Goal: Task Accomplishment & Management: Complete application form

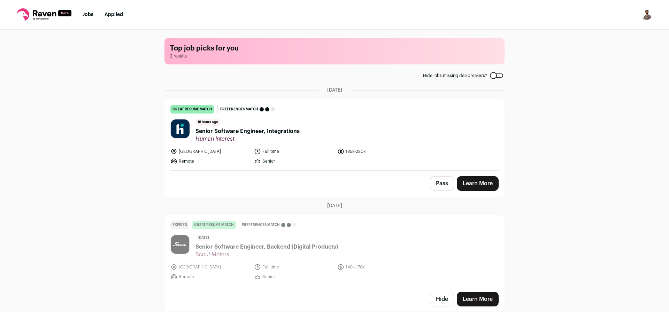
scroll to position [1, 0]
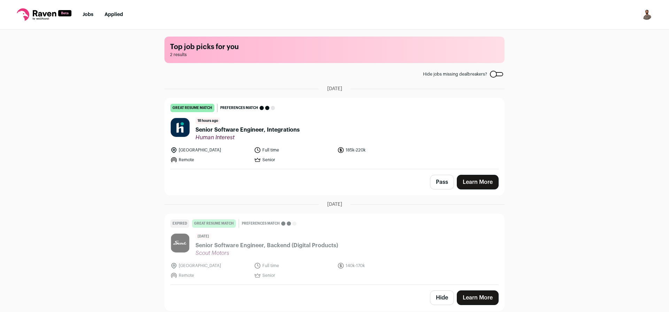
click at [278, 129] on span "Senior Software Engineer, Integrations" at bounding box center [248, 130] width 104 height 8
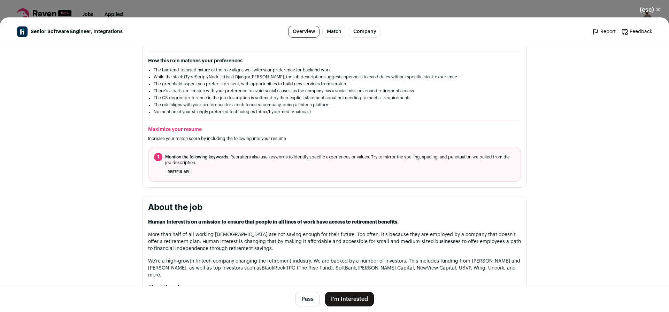
scroll to position [167, 0]
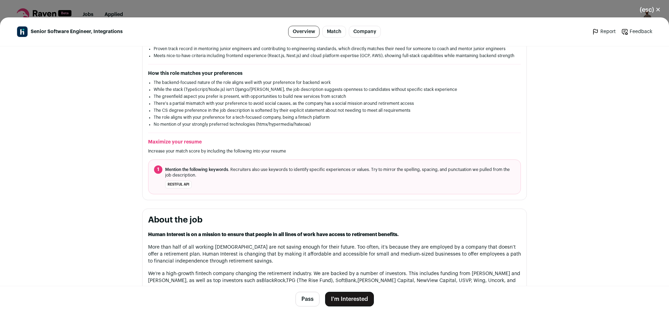
click at [302, 299] on button "Pass" at bounding box center [308, 299] width 24 height 15
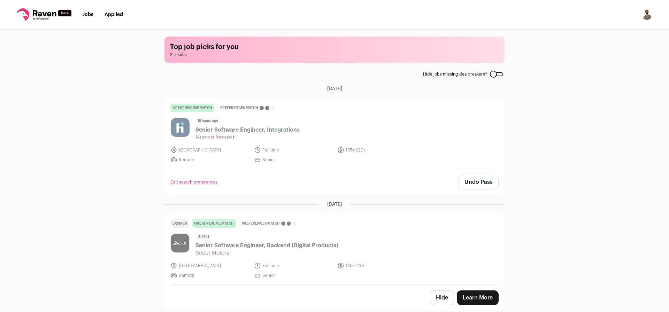
scroll to position [0, 0]
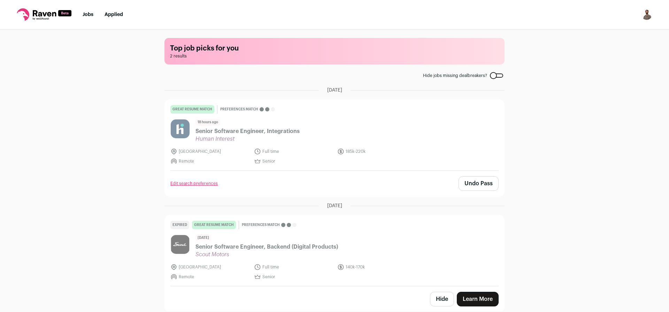
click at [497, 74] on div at bounding box center [496, 76] width 13 height 4
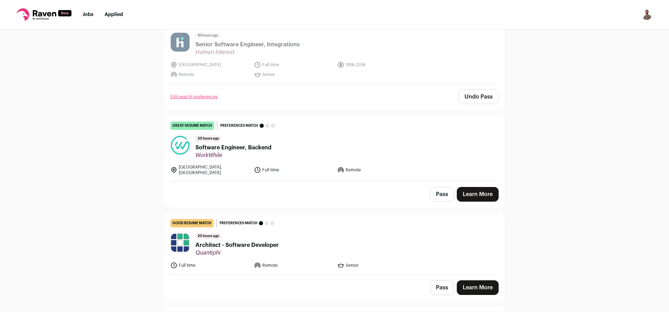
scroll to position [544, 0]
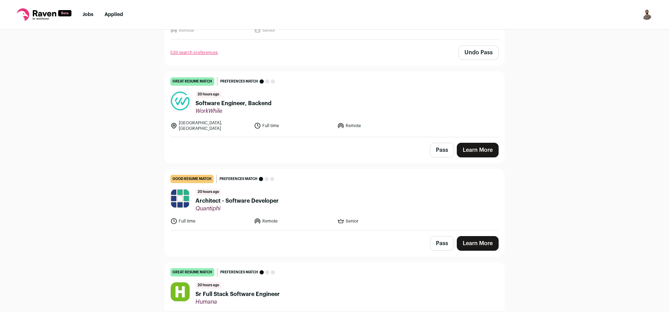
click at [239, 102] on span "Software Engineer, Backend" at bounding box center [234, 103] width 76 height 8
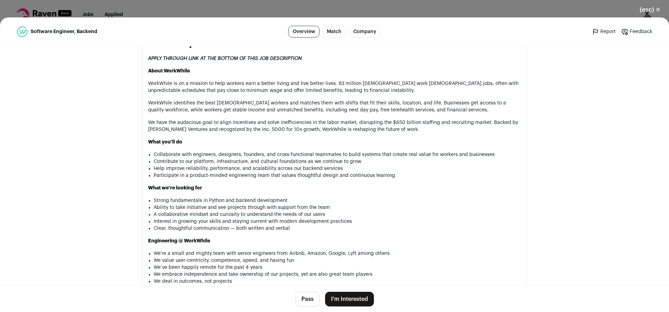
scroll to position [376, 0]
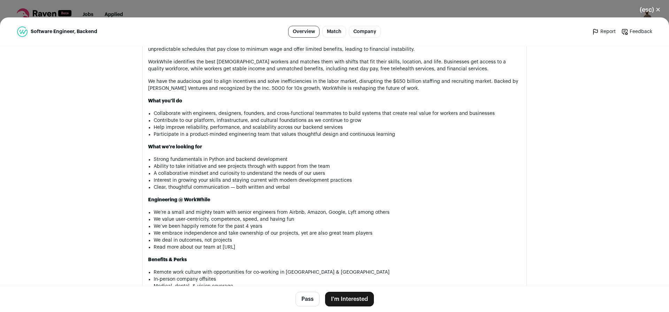
click at [354, 299] on button "I'm Interested" at bounding box center [349, 299] width 49 height 15
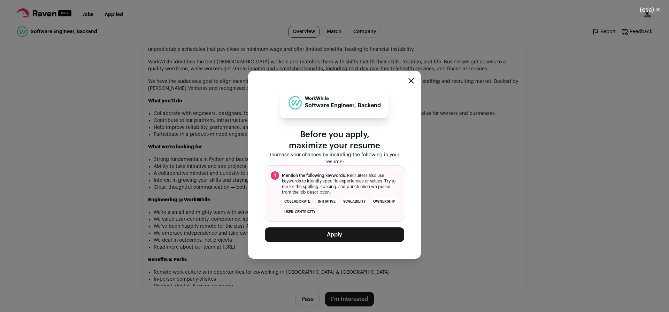
click at [330, 235] on button "Apply" at bounding box center [334, 235] width 139 height 15
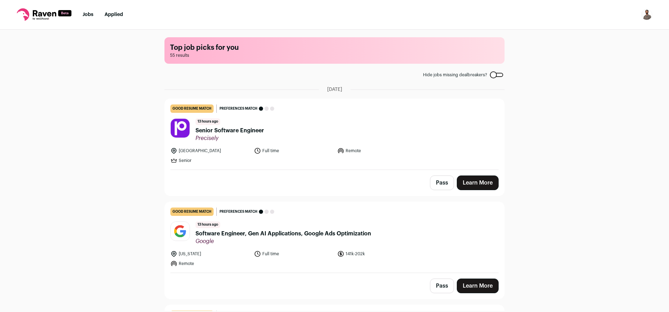
scroll to position [0, 0]
